Goal: Task Accomplishment & Management: Use online tool/utility

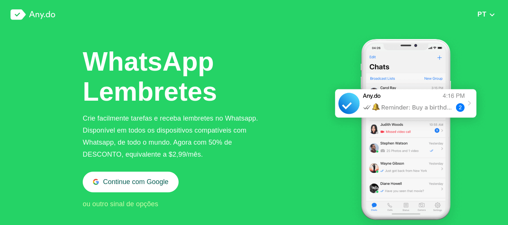
click at [160, 133] on div "Crie facilmente tarefas e receba lembretes no Whatsapp. Disponível em todos os …" at bounding box center [174, 136] width 183 height 48
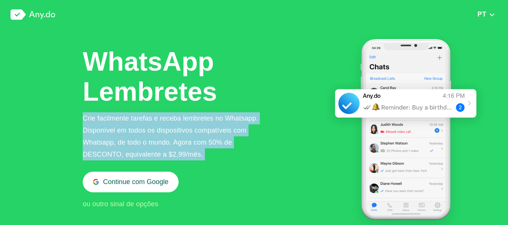
click at [160, 133] on div "Crie facilmente tarefas e receba lembretes no Whatsapp. Disponível em todos os …" at bounding box center [174, 136] width 183 height 48
click at [165, 142] on div "Crie facilmente tarefas e receba lembretes no Whatsapp. Disponível em todos os …" at bounding box center [174, 136] width 183 height 48
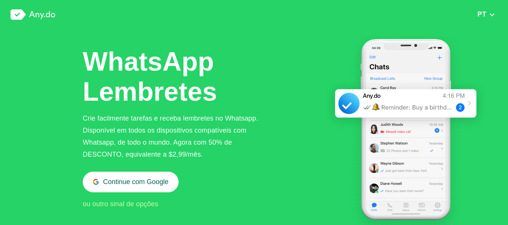
click at [168, 146] on div "Crie facilmente tarefas e receba lembretes no Whatsapp. Disponível em todos os …" at bounding box center [174, 136] width 183 height 48
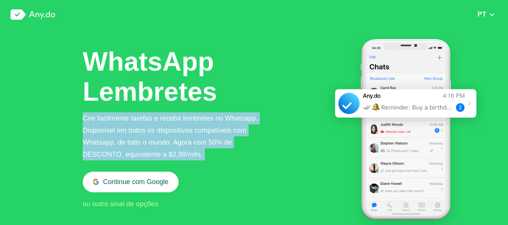
click at [168, 146] on div "Crie facilmente tarefas e receba lembretes no Whatsapp. Disponível em todos os …" at bounding box center [174, 136] width 183 height 48
click at [179, 152] on div "Crie facilmente tarefas e receba lembretes no Whatsapp. Disponível em todos os …" at bounding box center [174, 136] width 183 height 48
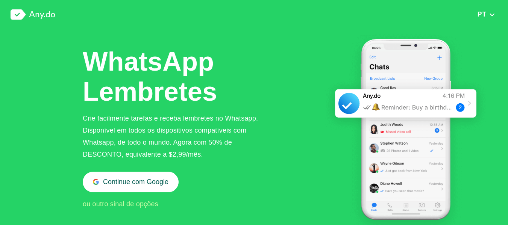
click at [134, 207] on span "ou outro sinal de opções" at bounding box center [121, 204] width 76 height 8
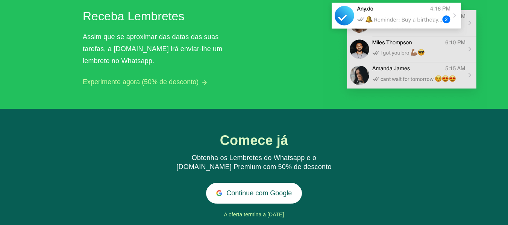
scroll to position [663, 0]
